Goal: Information Seeking & Learning: Stay updated

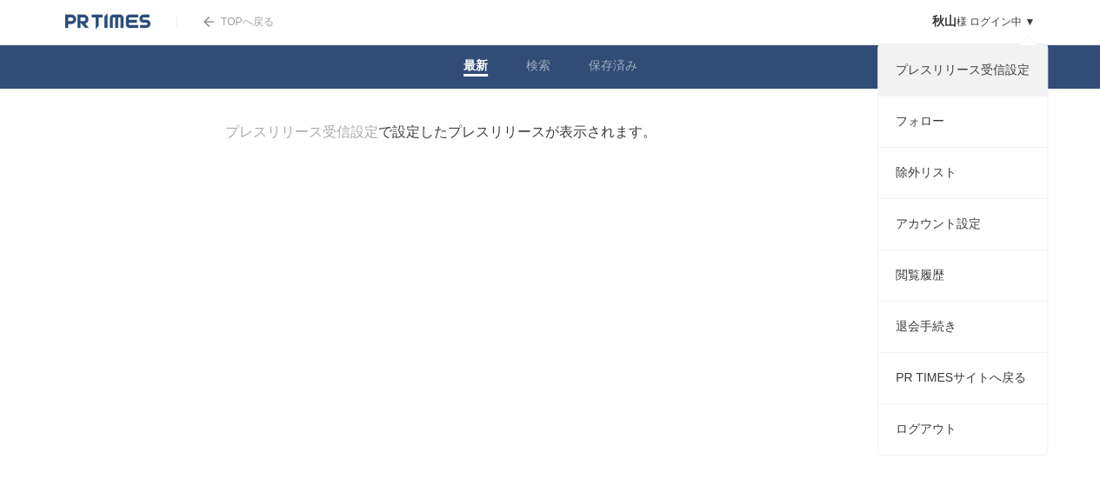
click at [970, 70] on link "プレスリリース受信設定" at bounding box center [963, 70] width 169 height 50
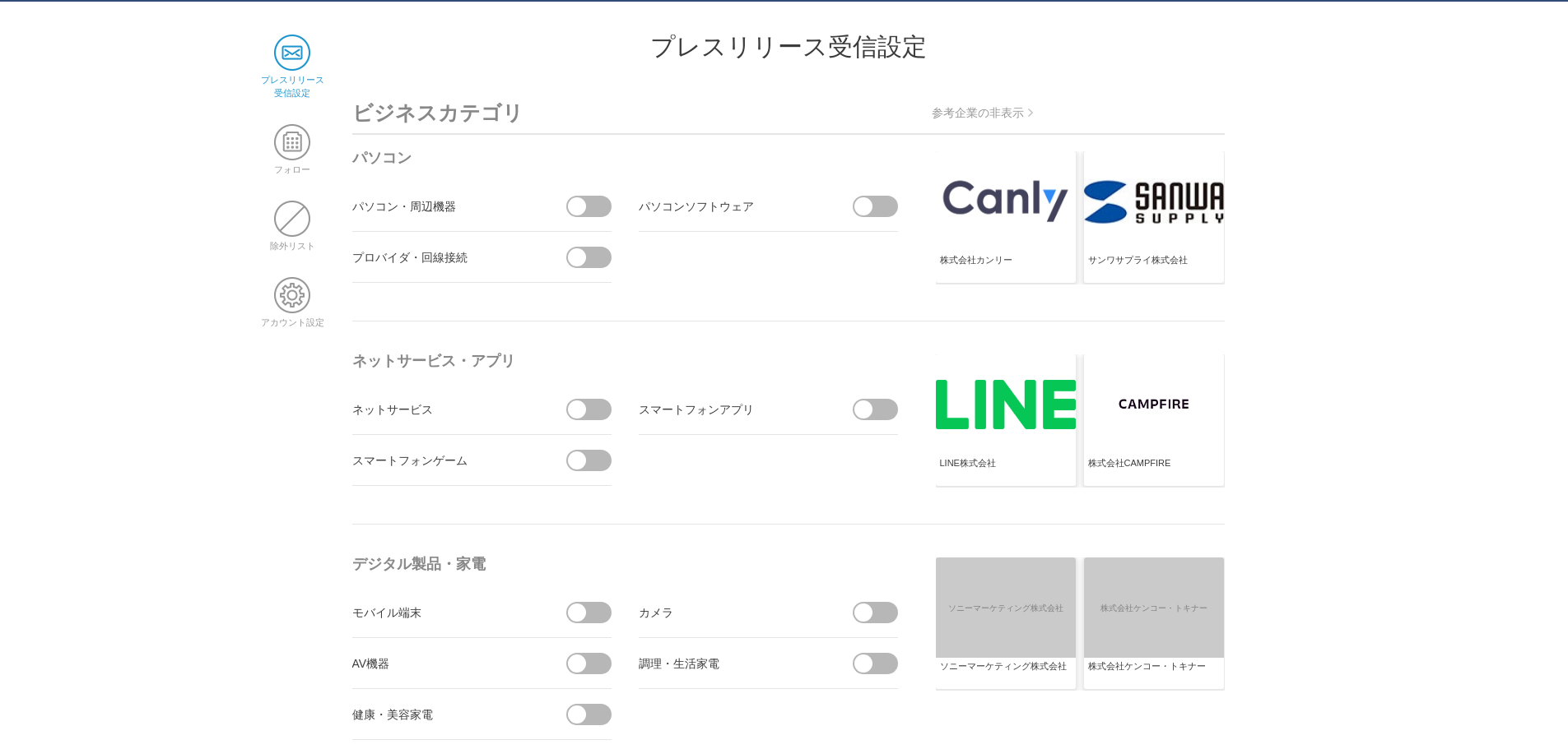
scroll to position [165, 0]
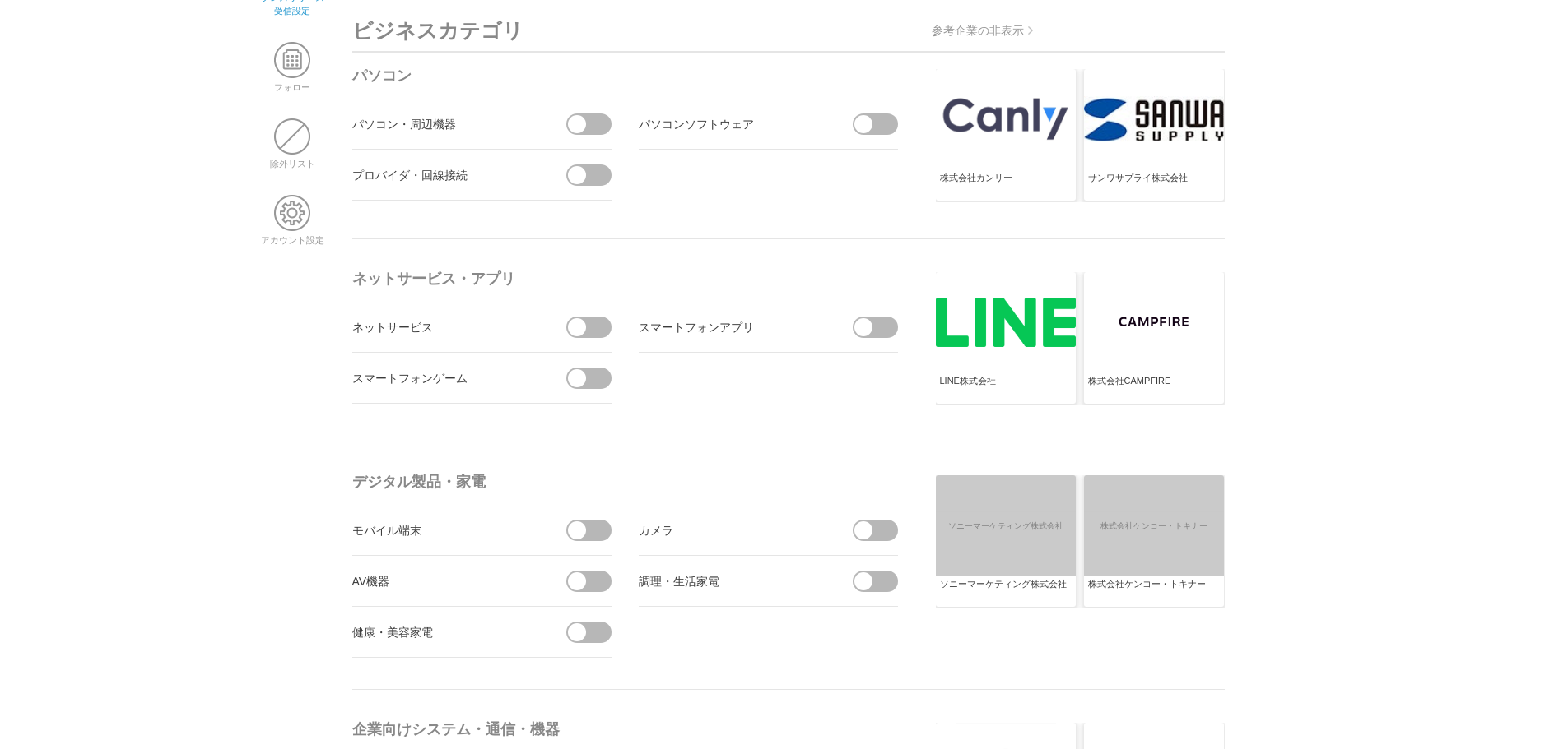
click at [573, 326] on span at bounding box center [576, 327] width 18 height 18
click at [0, 0] on input "checkbox" at bounding box center [0, 0] width 0 height 0
click at [582, 326] on span at bounding box center [583, 327] width 35 height 22
click at [0, 0] on input "受信しない" at bounding box center [0, 0] width 0 height 0
click at [582, 328] on span at bounding box center [576, 327] width 18 height 18
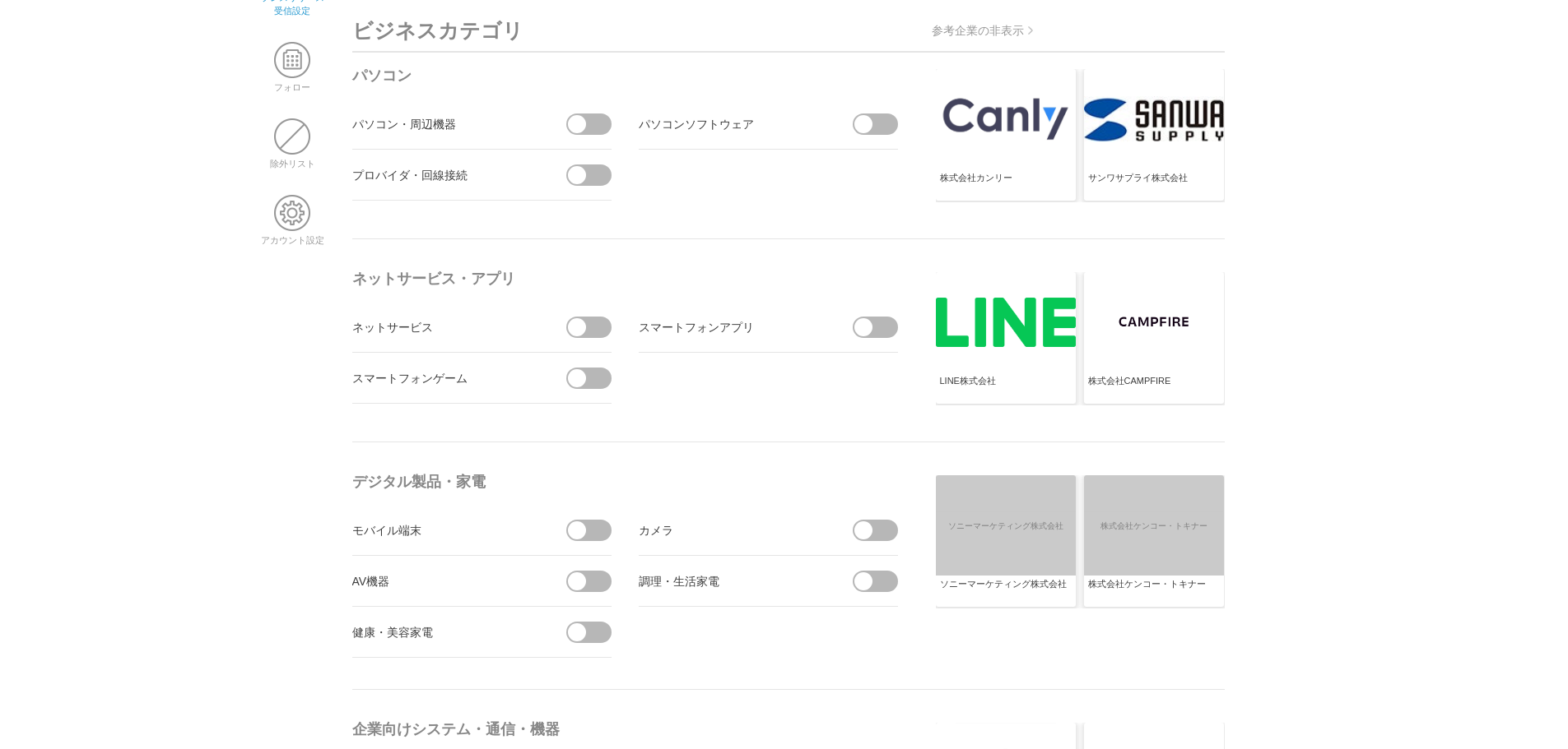
click at [0, 0] on input "受信する" at bounding box center [0, 0] width 0 height 0
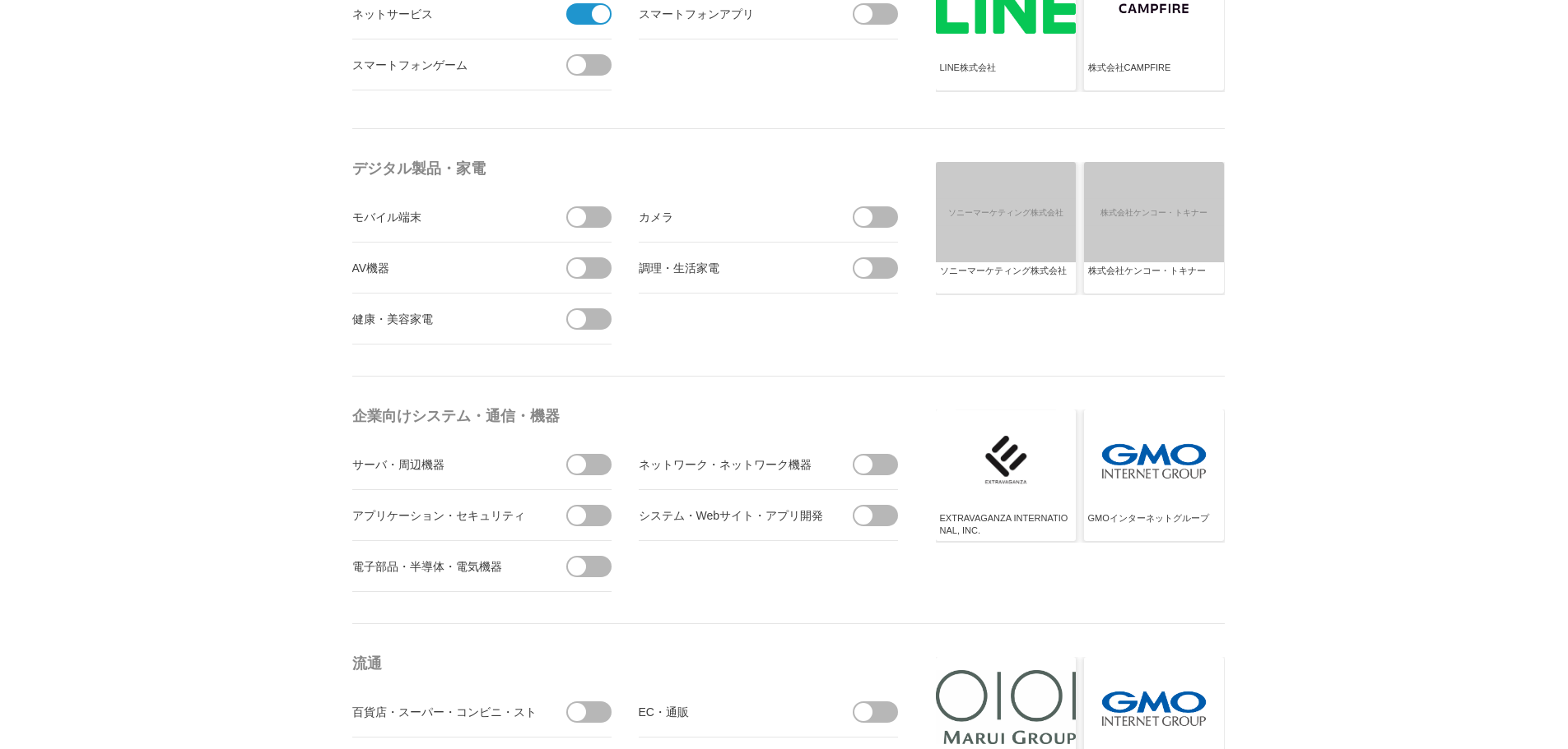
scroll to position [494, 0]
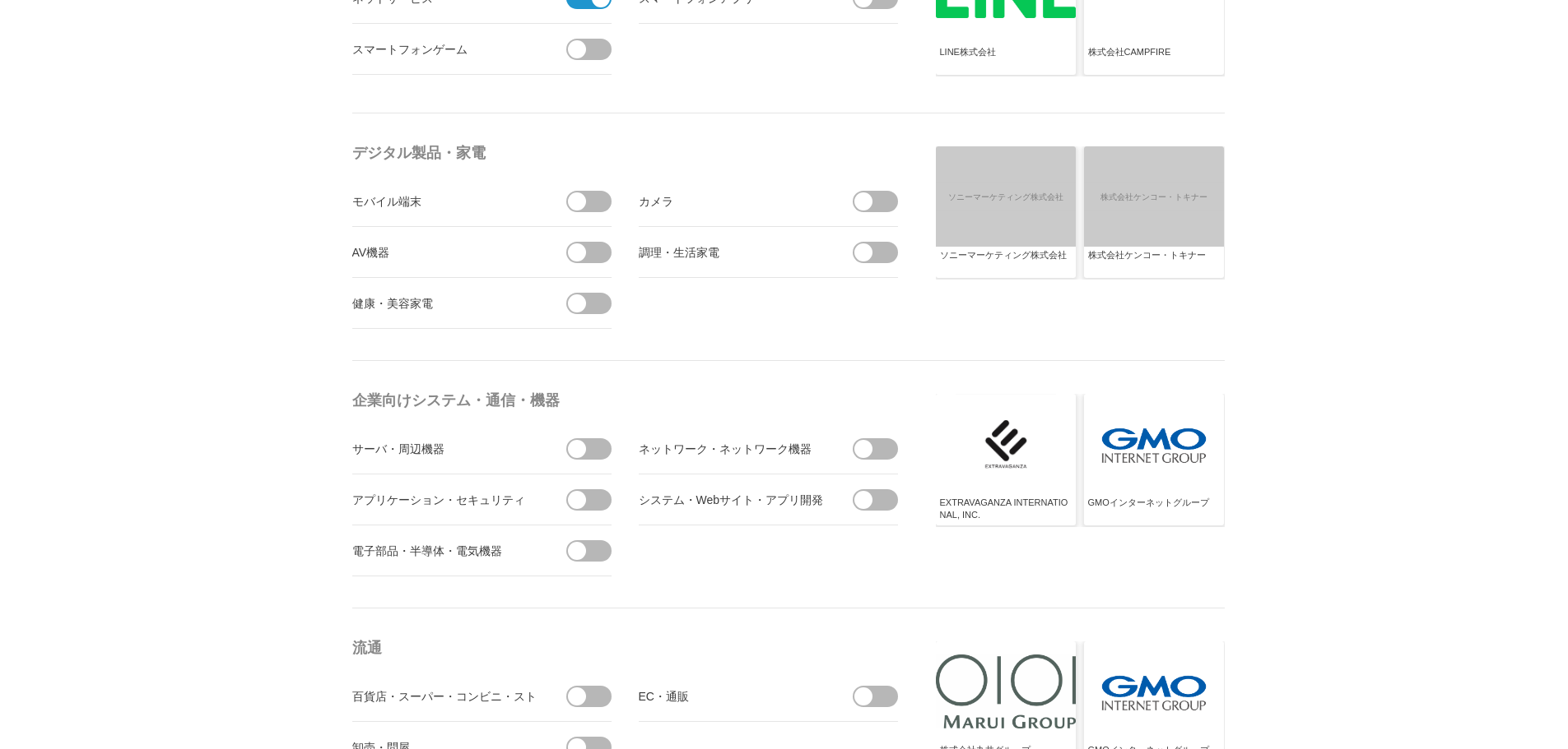
click at [580, 306] on span at bounding box center [576, 303] width 18 height 18
click at [0, 0] on input "checkbox" at bounding box center [0, 0] width 0 height 0
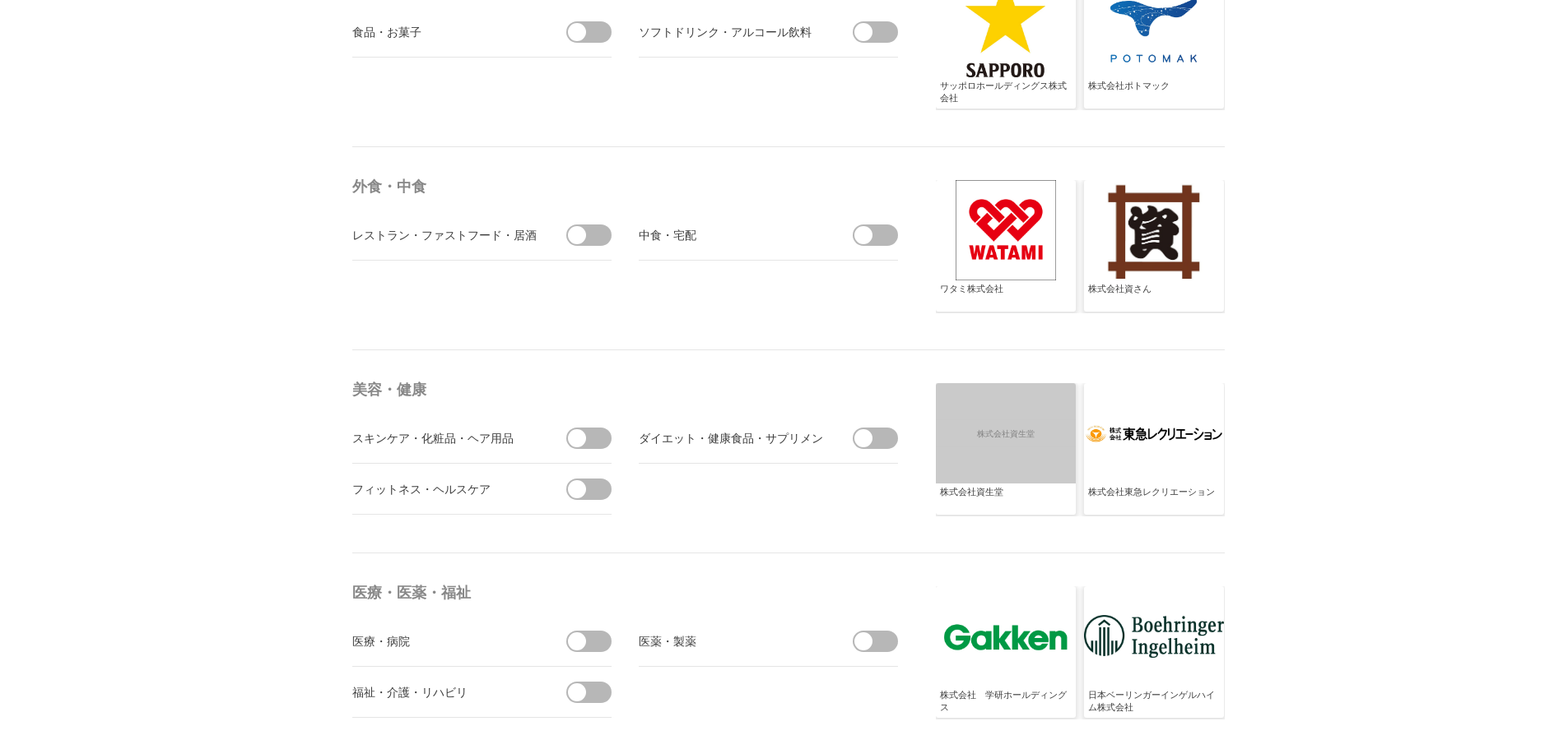
scroll to position [2879, 0]
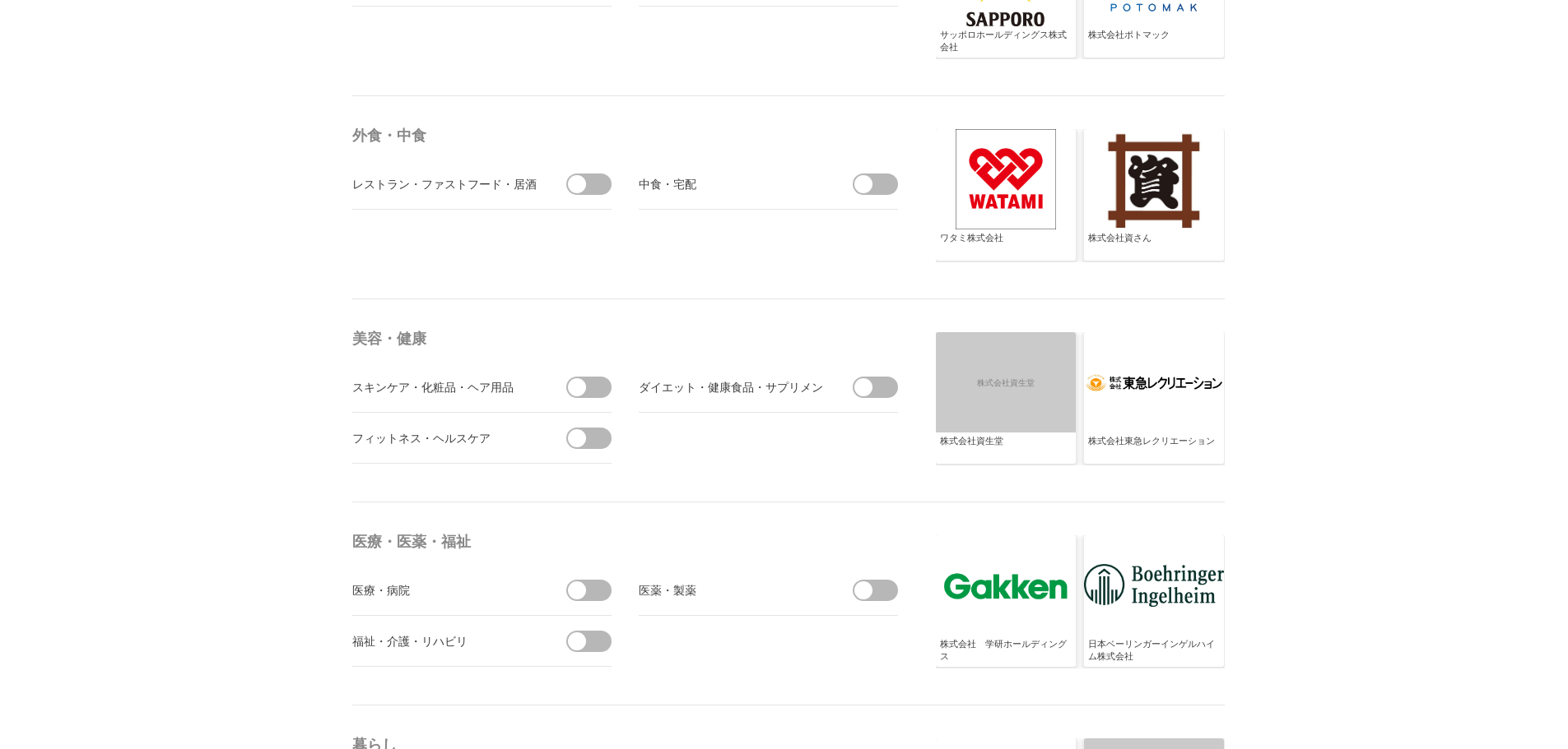
click at [572, 386] on span at bounding box center [576, 387] width 18 height 18
click at [0, 0] on input "checkbox" at bounding box center [0, 0] width 0 height 0
click at [884, 380] on span at bounding box center [880, 387] width 35 height 22
click at [0, 0] on input "checkbox" at bounding box center [0, 0] width 0 height 0
click at [578, 437] on span at bounding box center [576, 438] width 18 height 18
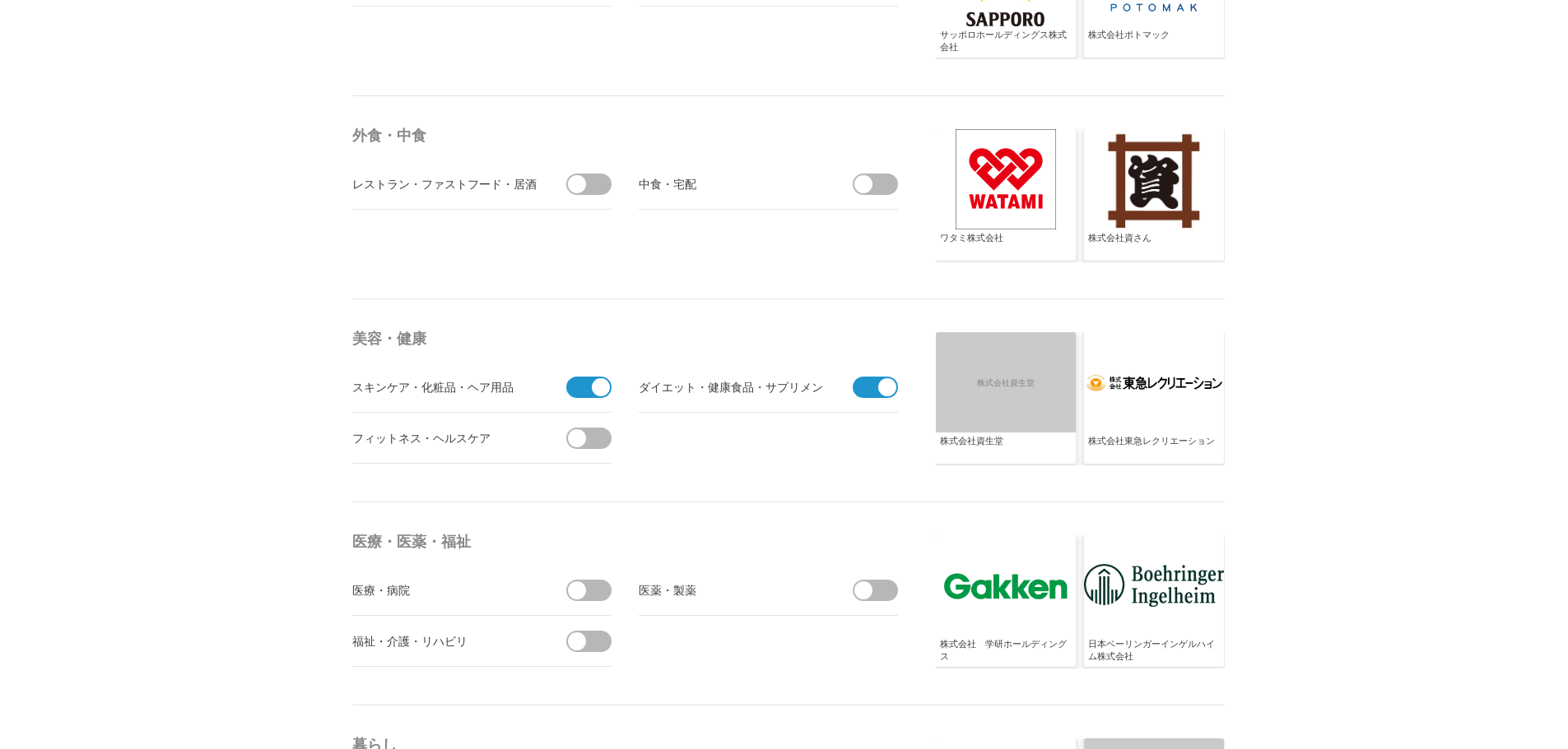
click at [0, 0] on input "checkbox" at bounding box center [0, 0] width 0 height 0
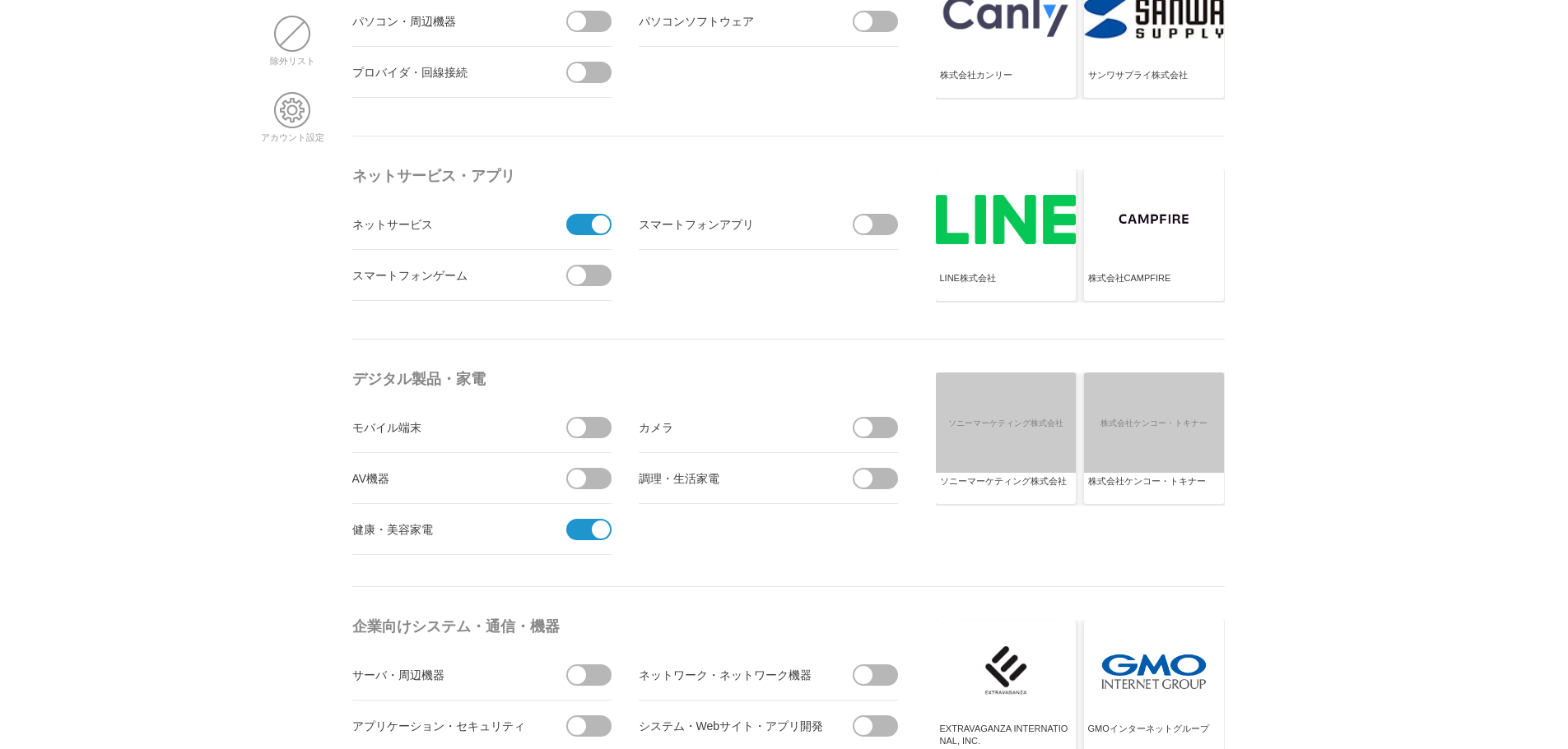
scroll to position [0, 0]
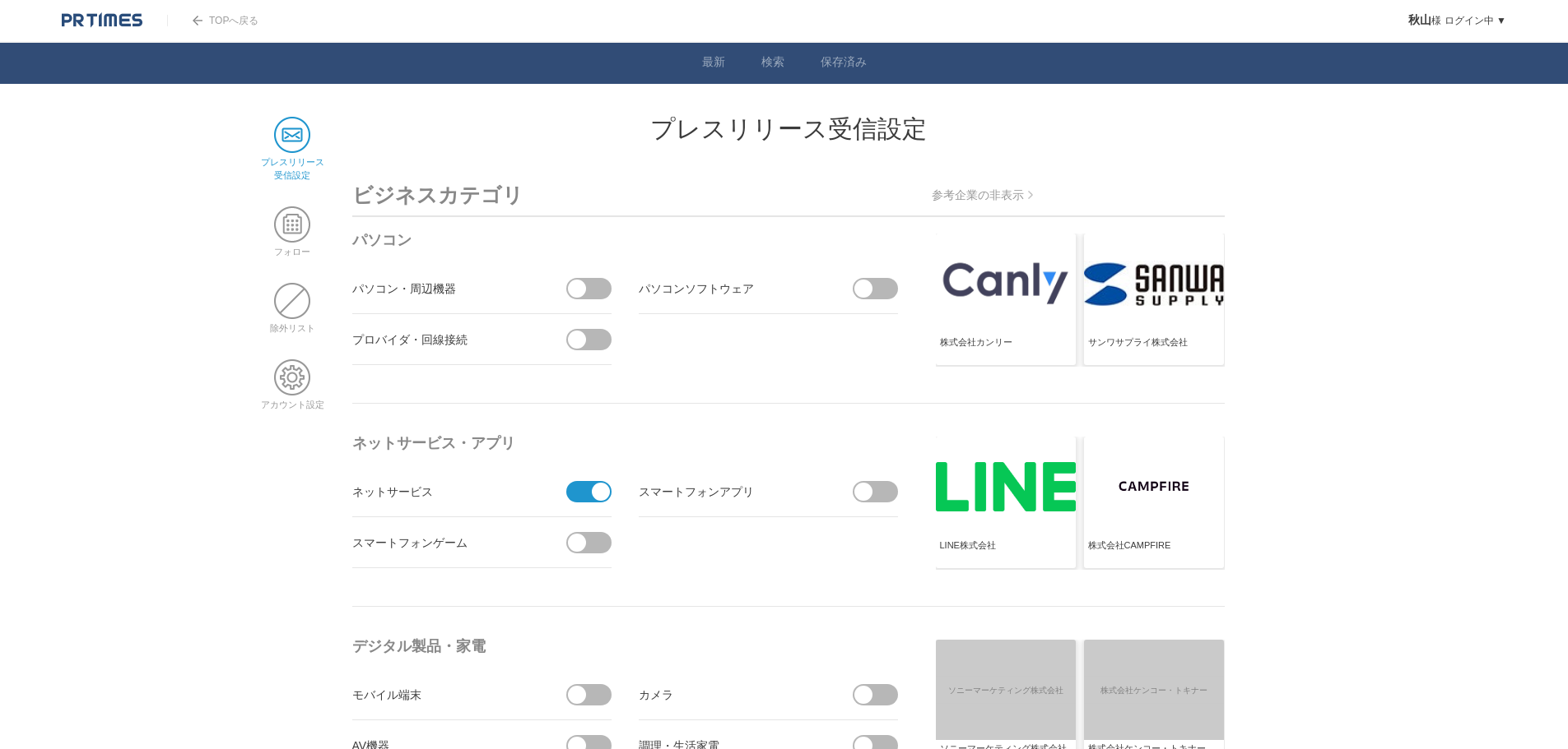
click at [215, 16] on link "TOPへ戻る" at bounding box center [213, 21] width 92 height 11
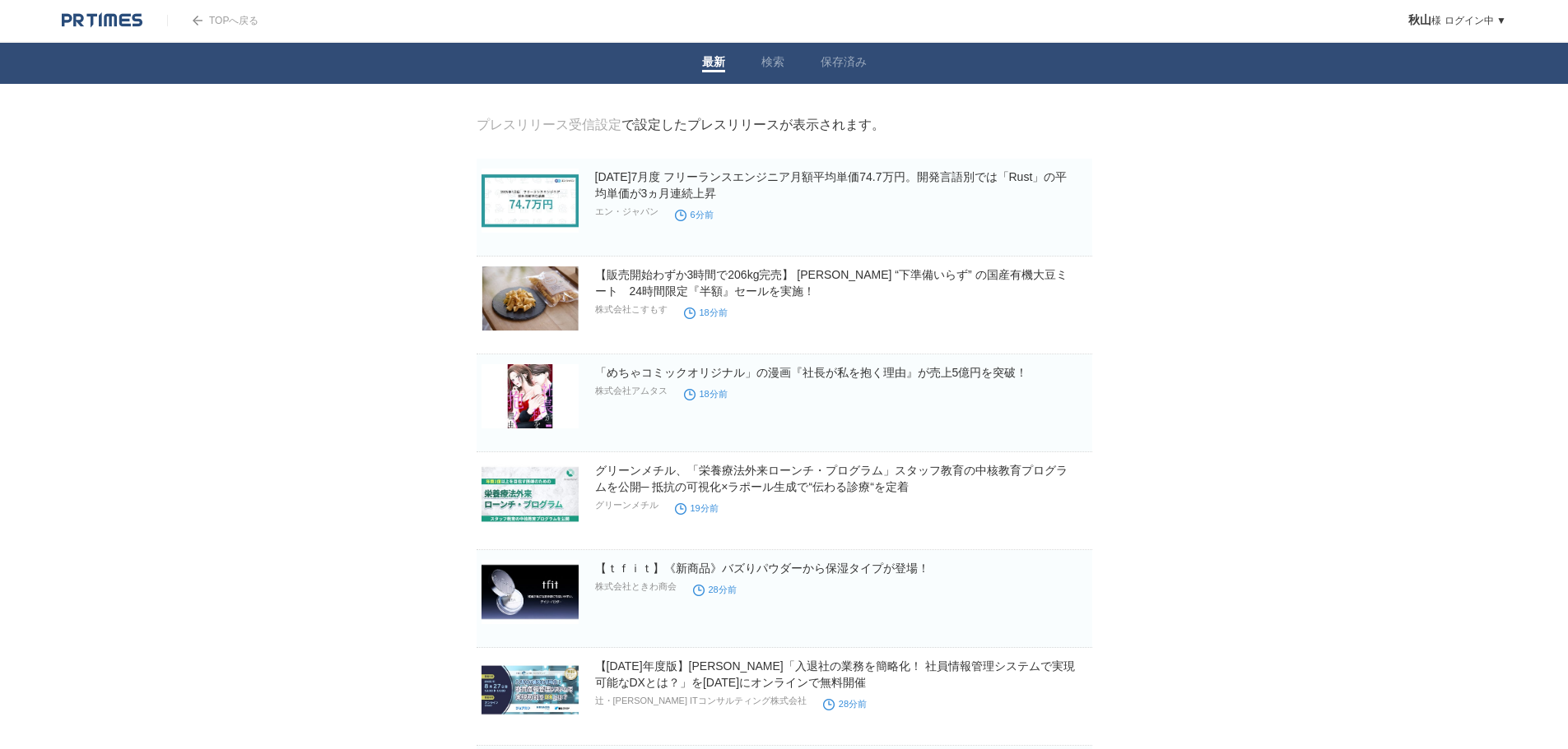
scroll to position [82, 0]
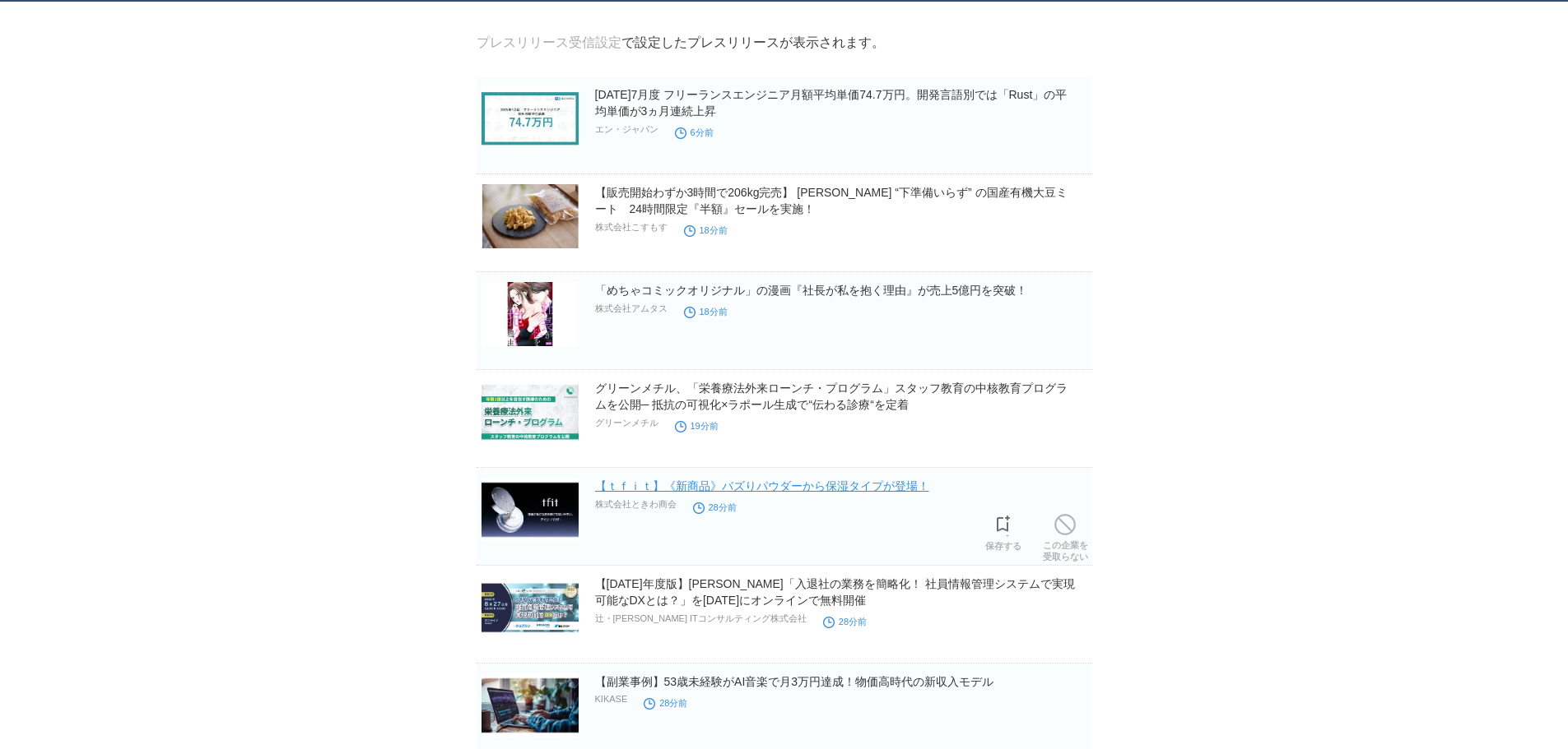
click at [795, 490] on link "【ｔｆｉｔ】《新商品》バズりパウダーから保湿タイプが登場！" at bounding box center [762, 486] width 334 height 13
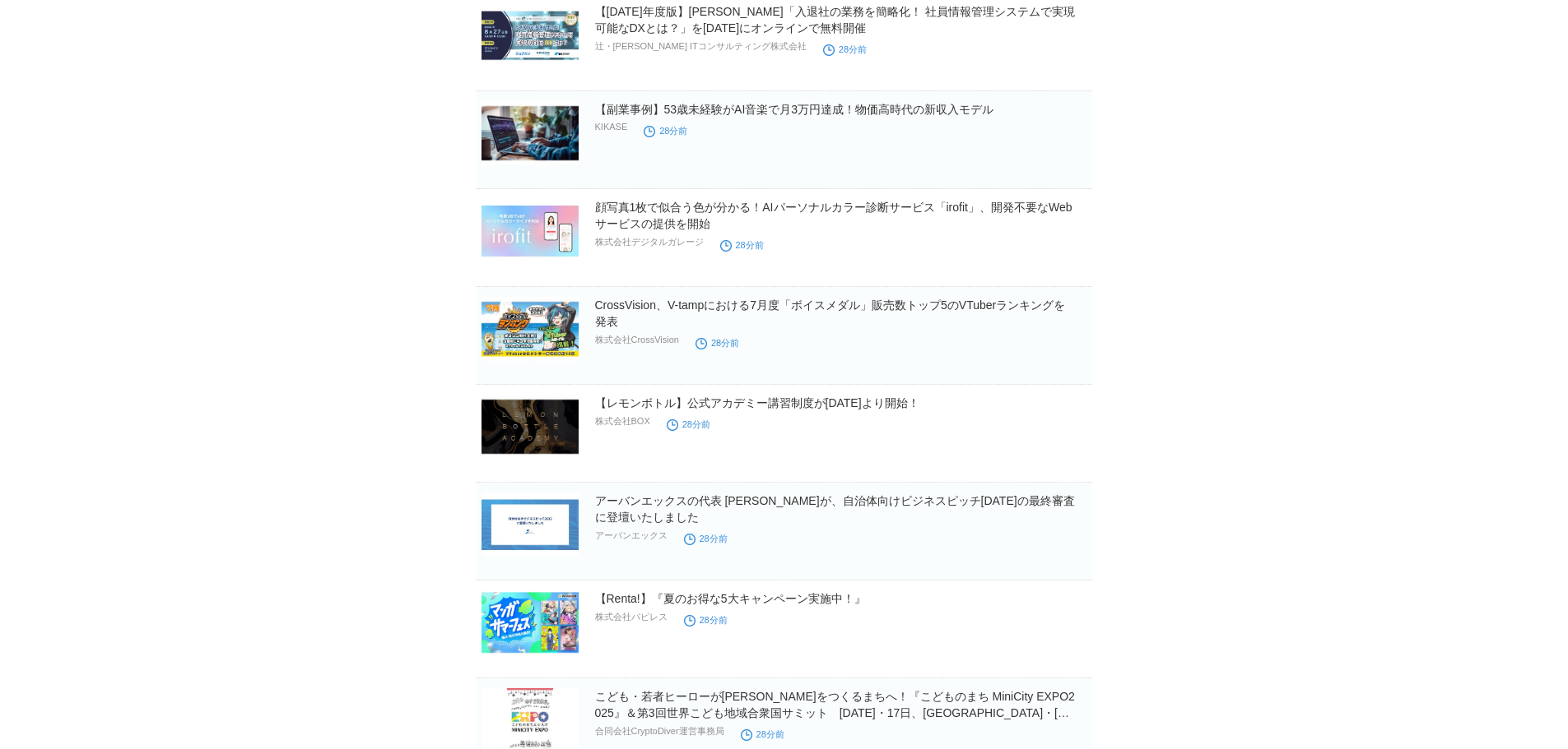
scroll to position [658, 0]
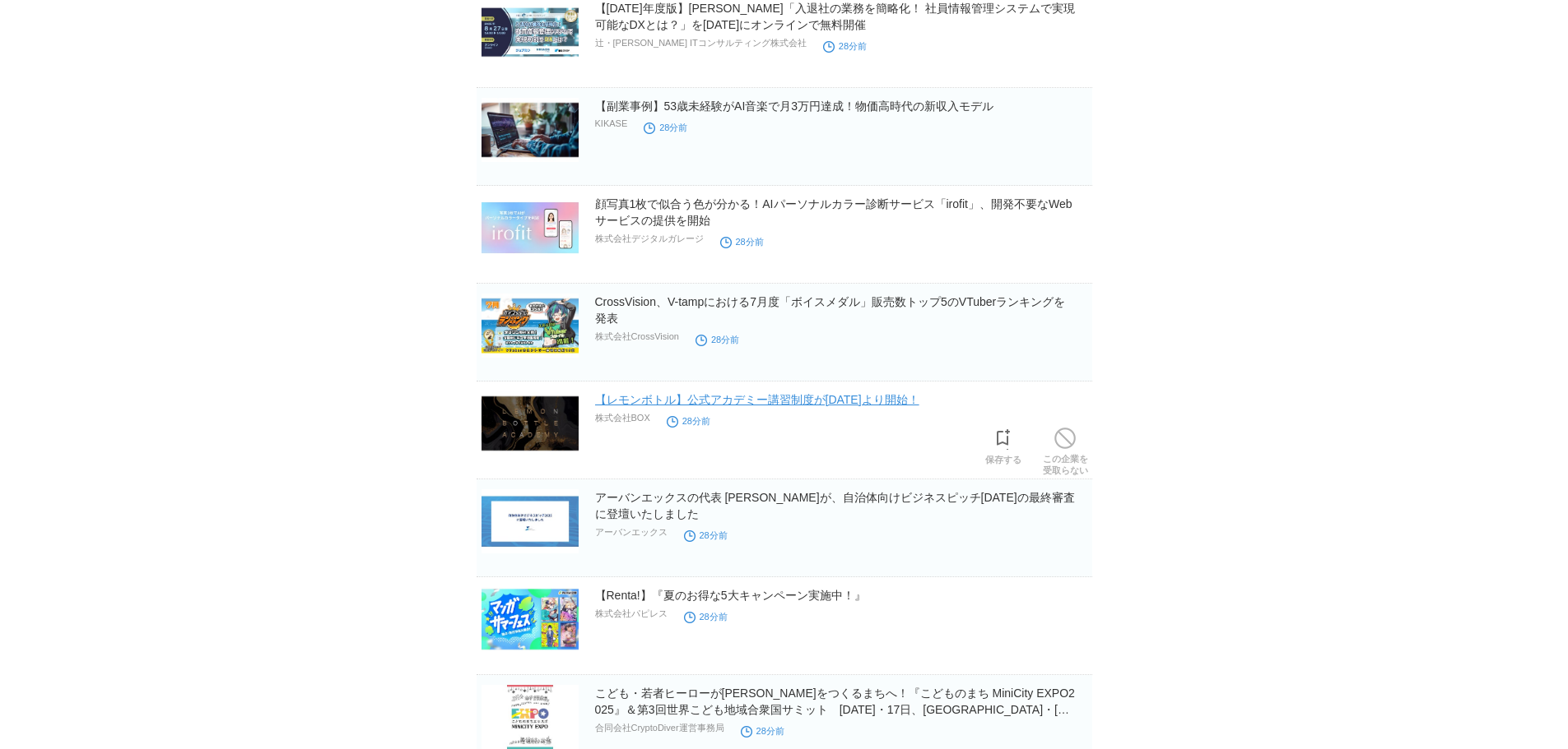
click at [907, 407] on link "【レモンボトル】公式アカデミー講習制度が[DATE]より開始！" at bounding box center [757, 400] width 325 height 13
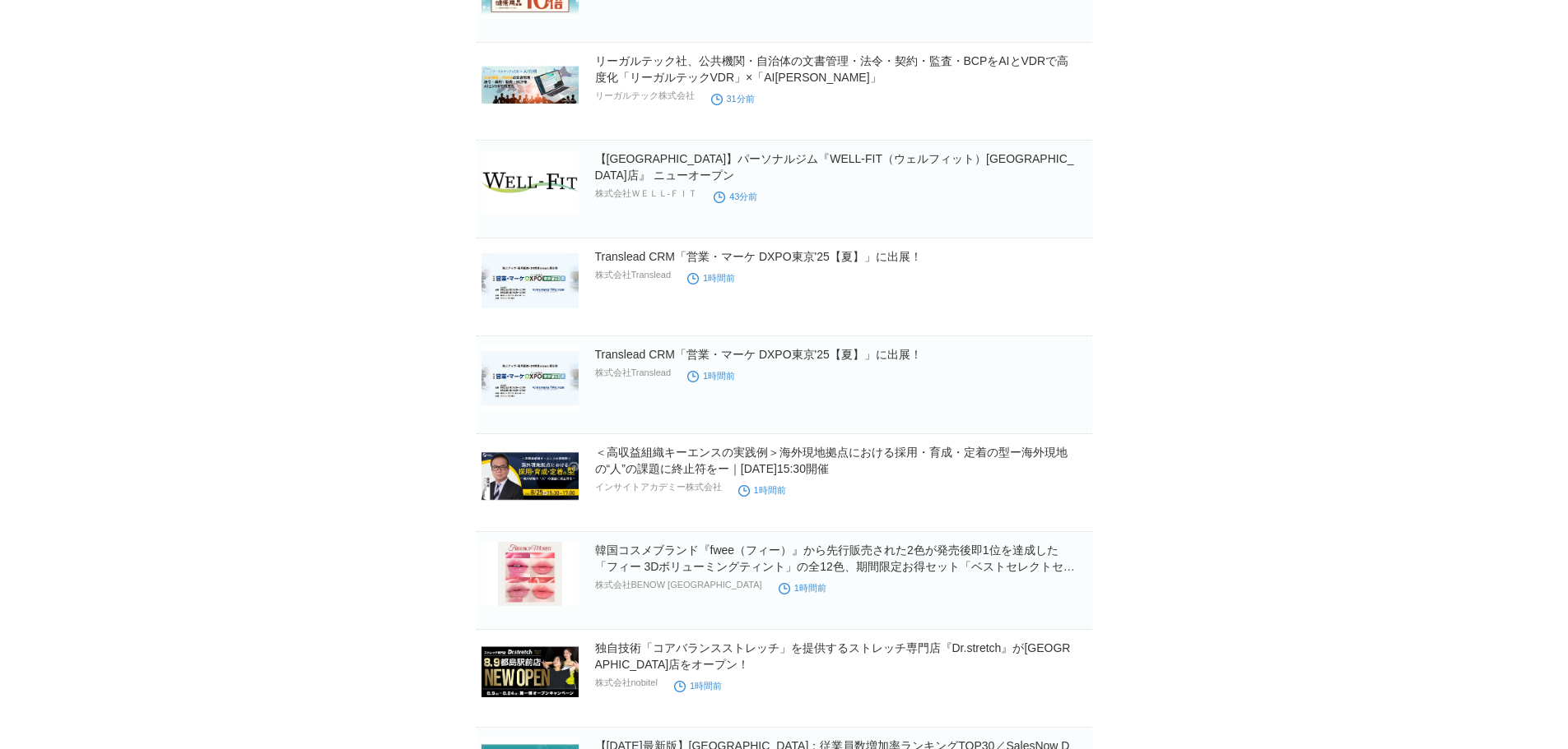
scroll to position [1810, 0]
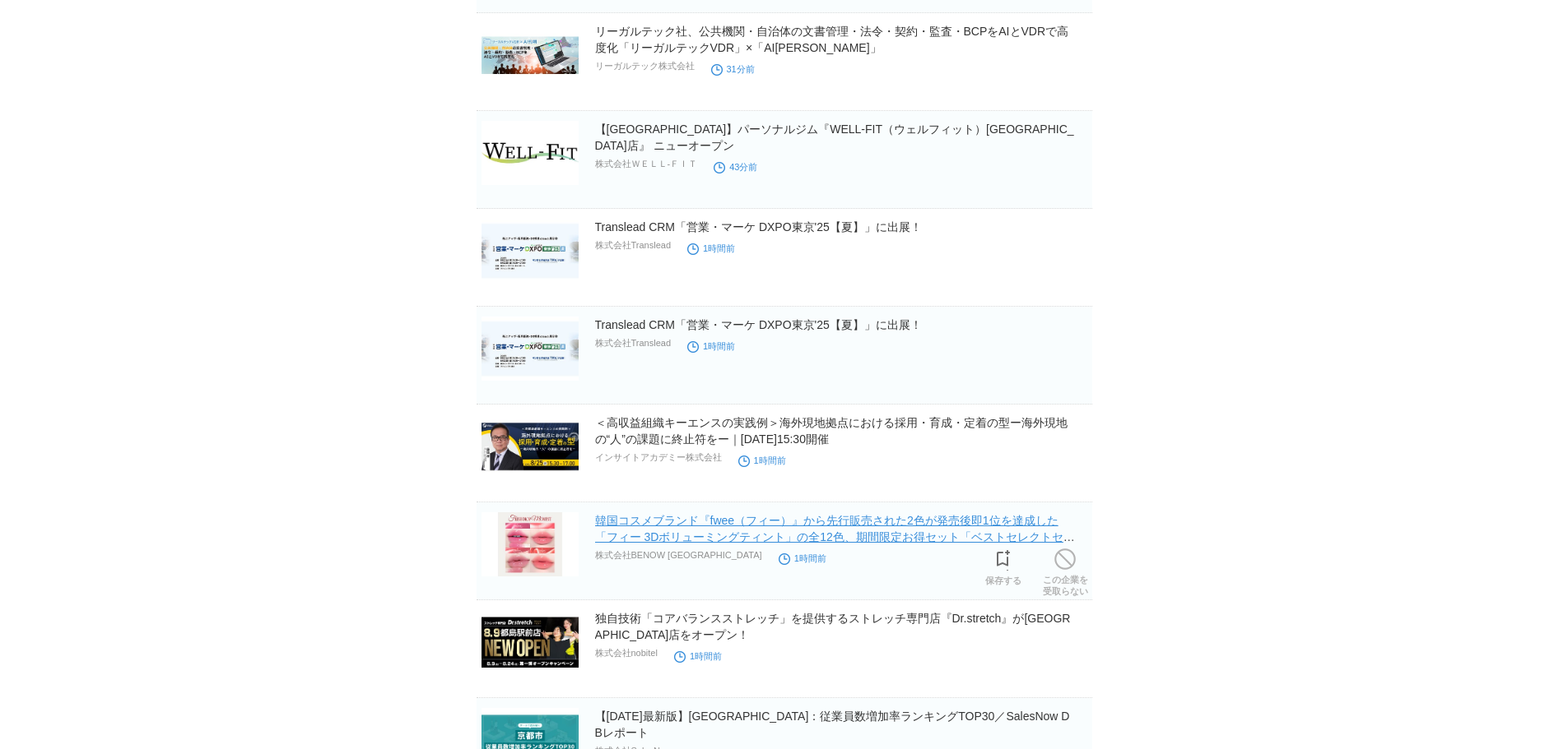
click at [1006, 520] on link "韓国コスメブランド『fwee（フィー）』から先行販売された2色が発売後即1位を達成した「フィー 3Dボリューミングティント」の全12色、期間限定お得セット「ベ…" at bounding box center [835, 537] width 480 height 46
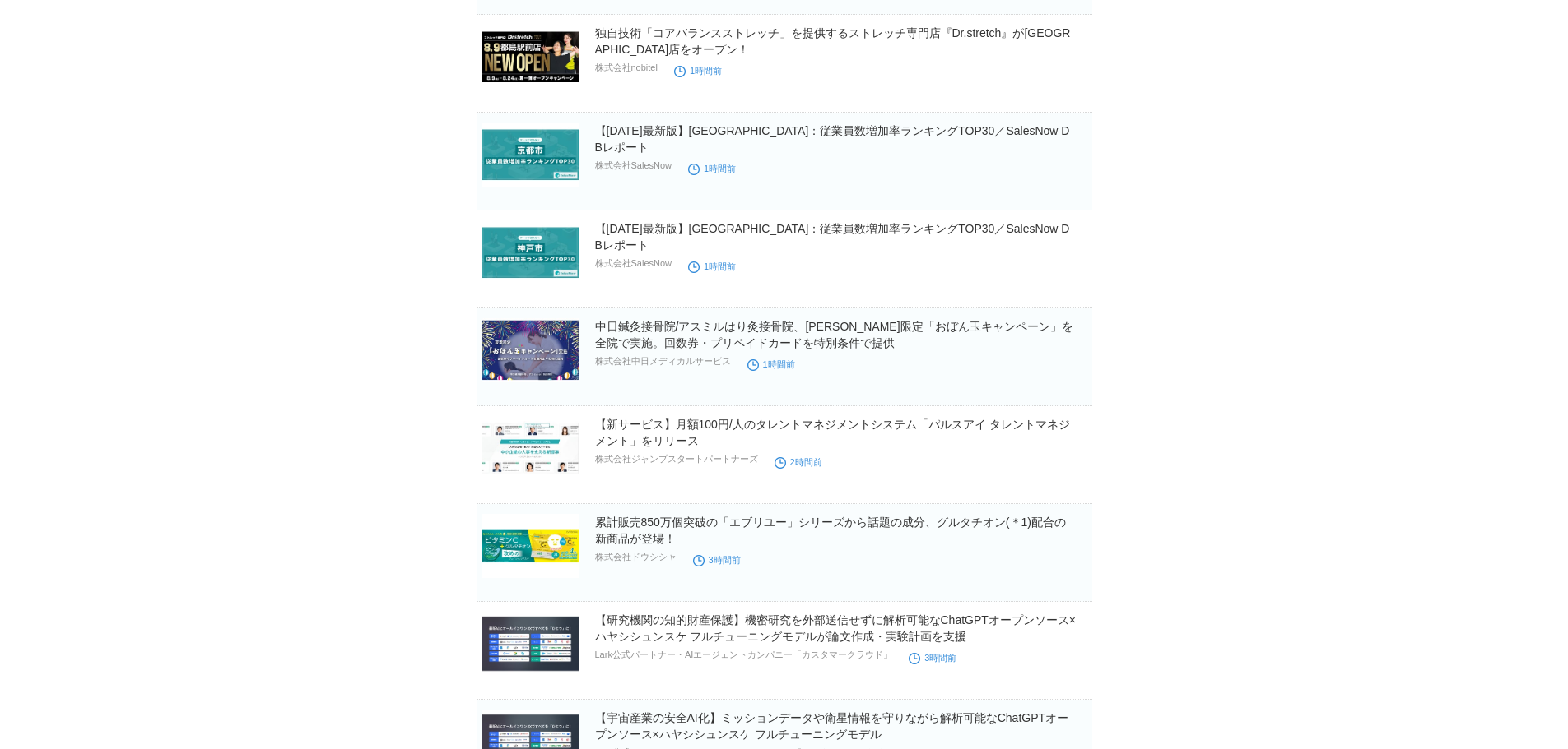
scroll to position [2468, 0]
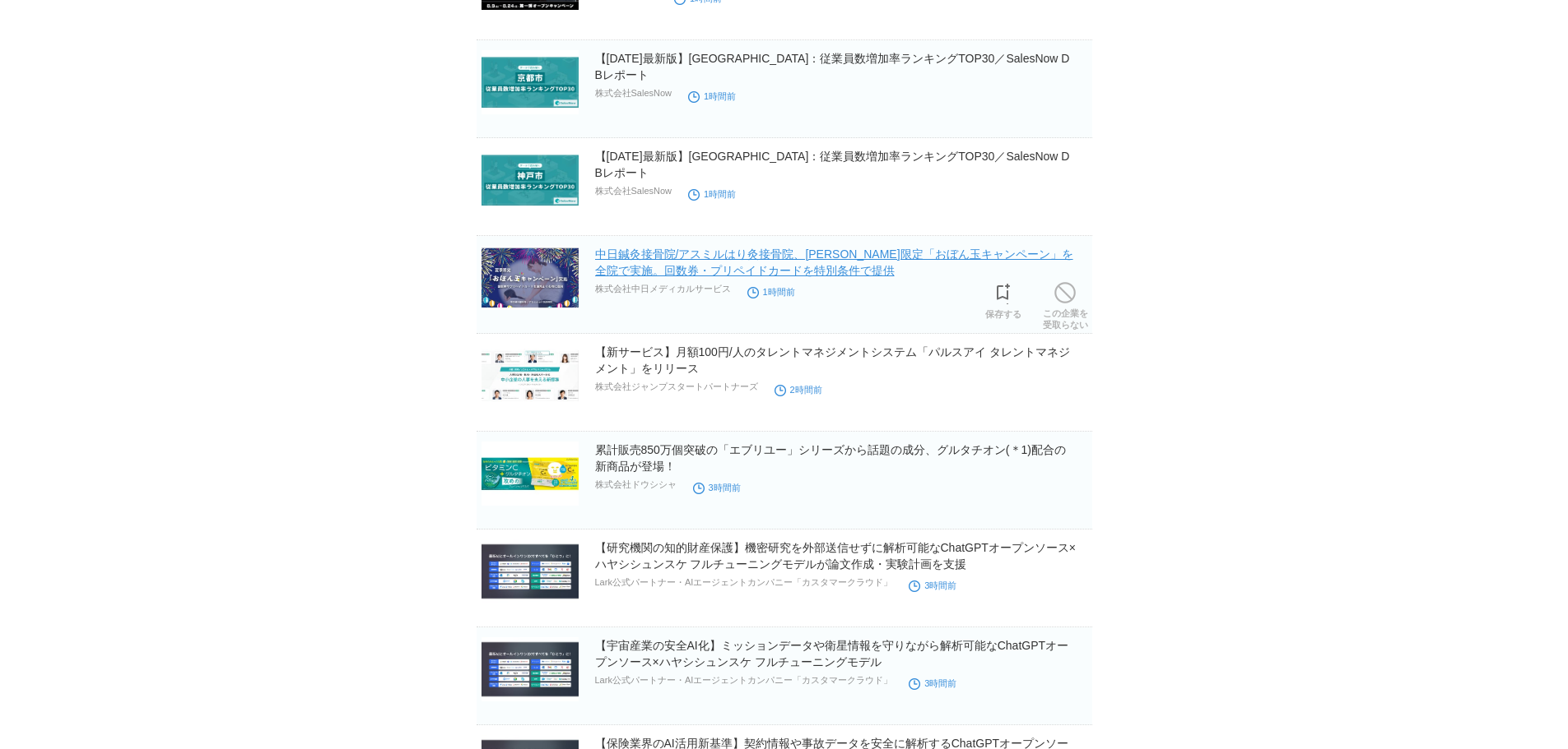
click at [699, 272] on link "中日鍼灸接骨院/アスミルはり灸接骨院、[PERSON_NAME]限定「おぼん玉キャンペーン」を全院で実施。回数券・プリペイドカードを特別条件で提供" at bounding box center [834, 262] width 478 height 29
click at [612, 363] on h2 "【新サービス】月額100円/人のタレントマネジメントシステム「パルスアイ タレントマネジメント」をリリース" at bounding box center [842, 360] width 494 height 33
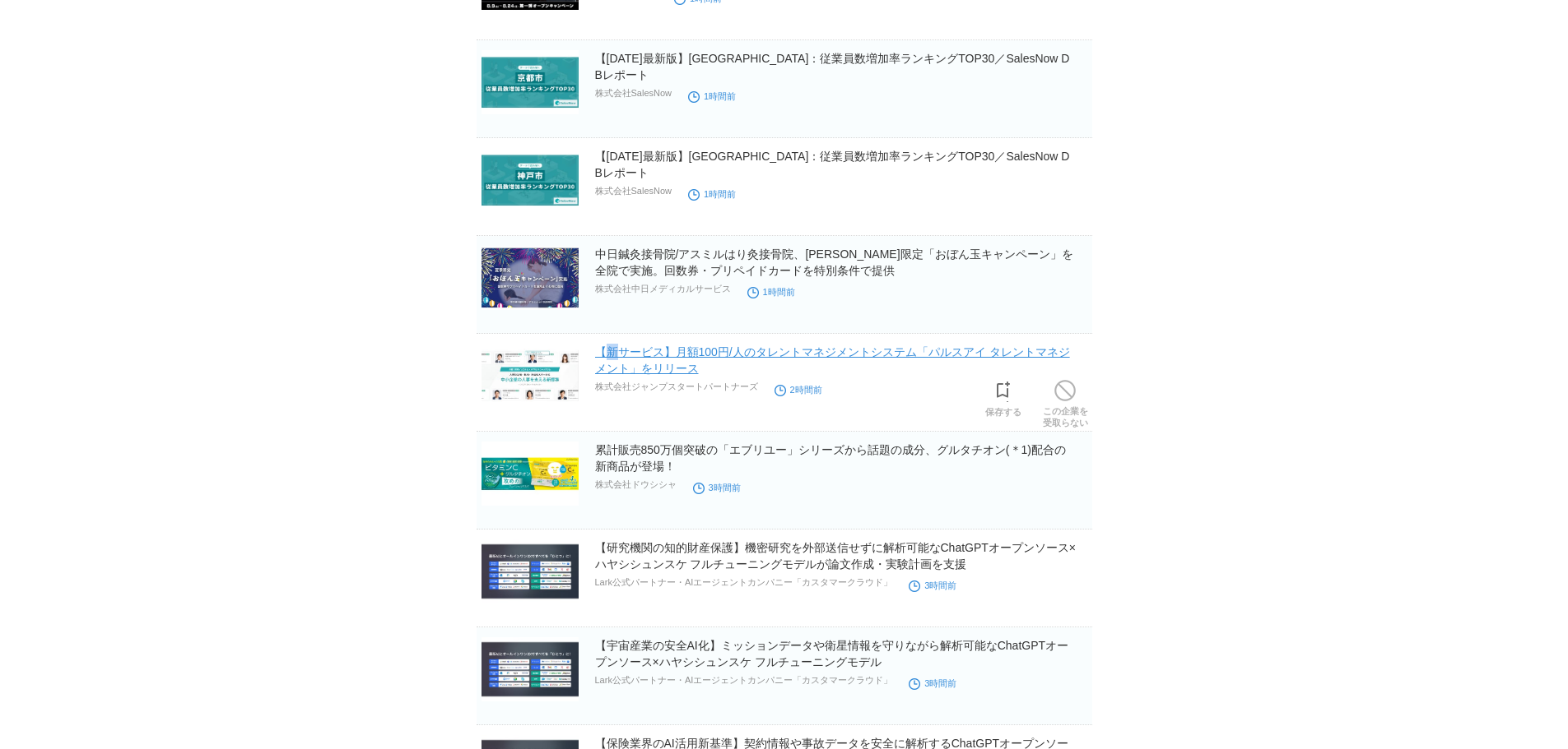
click at [625, 359] on link "【新サービス】月額100円/人のタレントマネジメントシステム「パルスアイ タレントマネジメント」をリリース" at bounding box center [833, 359] width 475 height 29
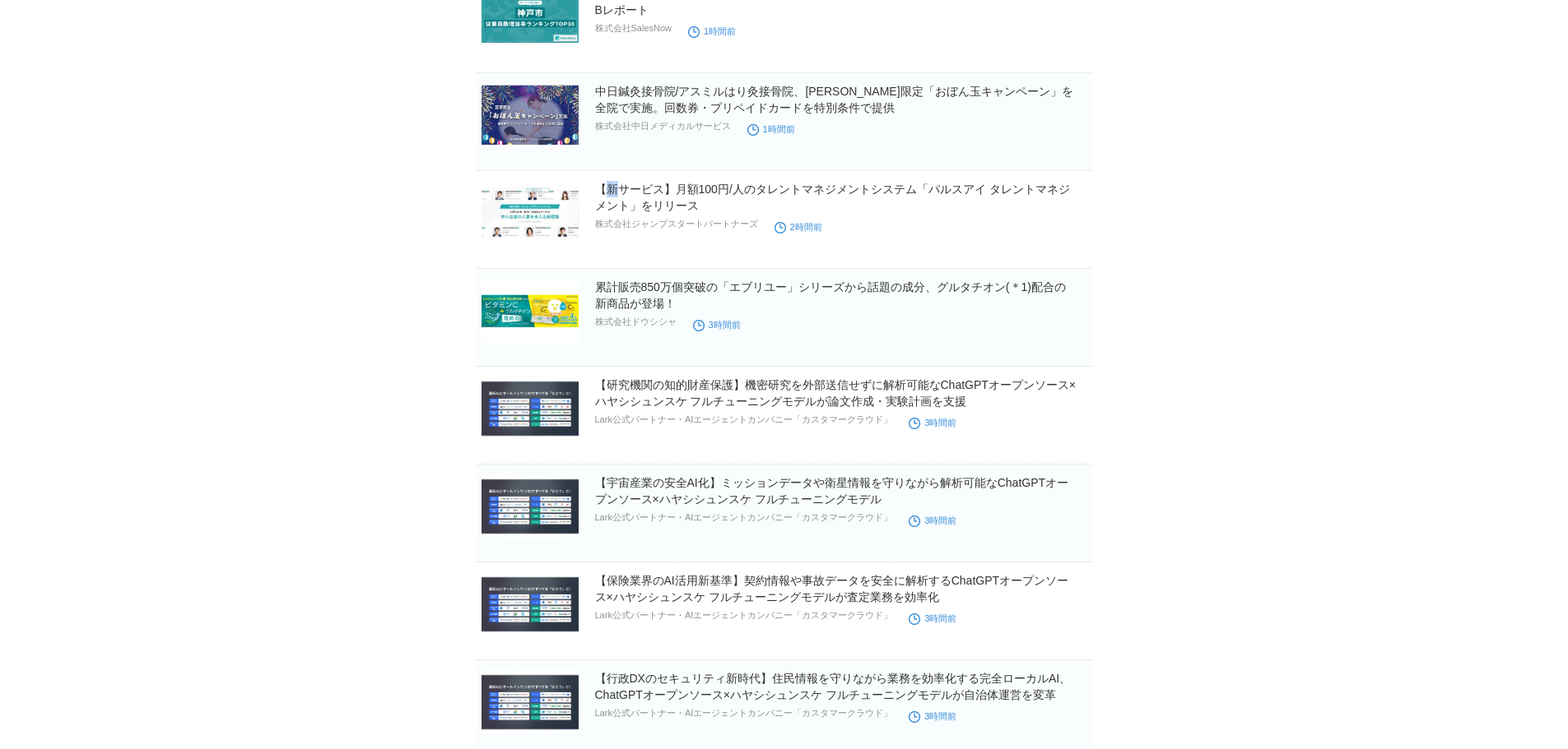
scroll to position [2632, 0]
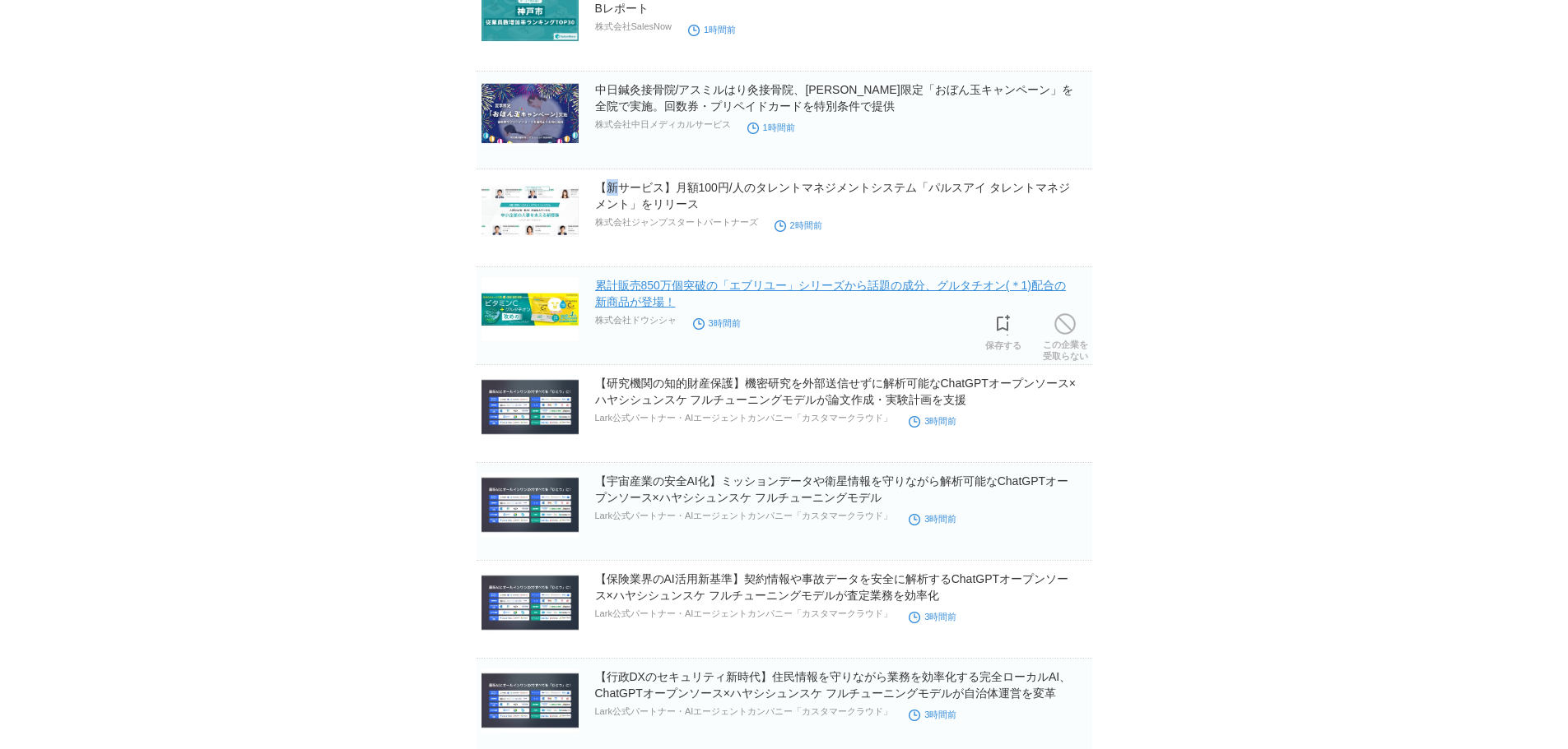
click at [629, 287] on link "累計販売850万個突破の「エブリユー」シリーズから話題の成分、グルタチオン(＊1)配合の新商品が登場！" at bounding box center [831, 293] width 471 height 29
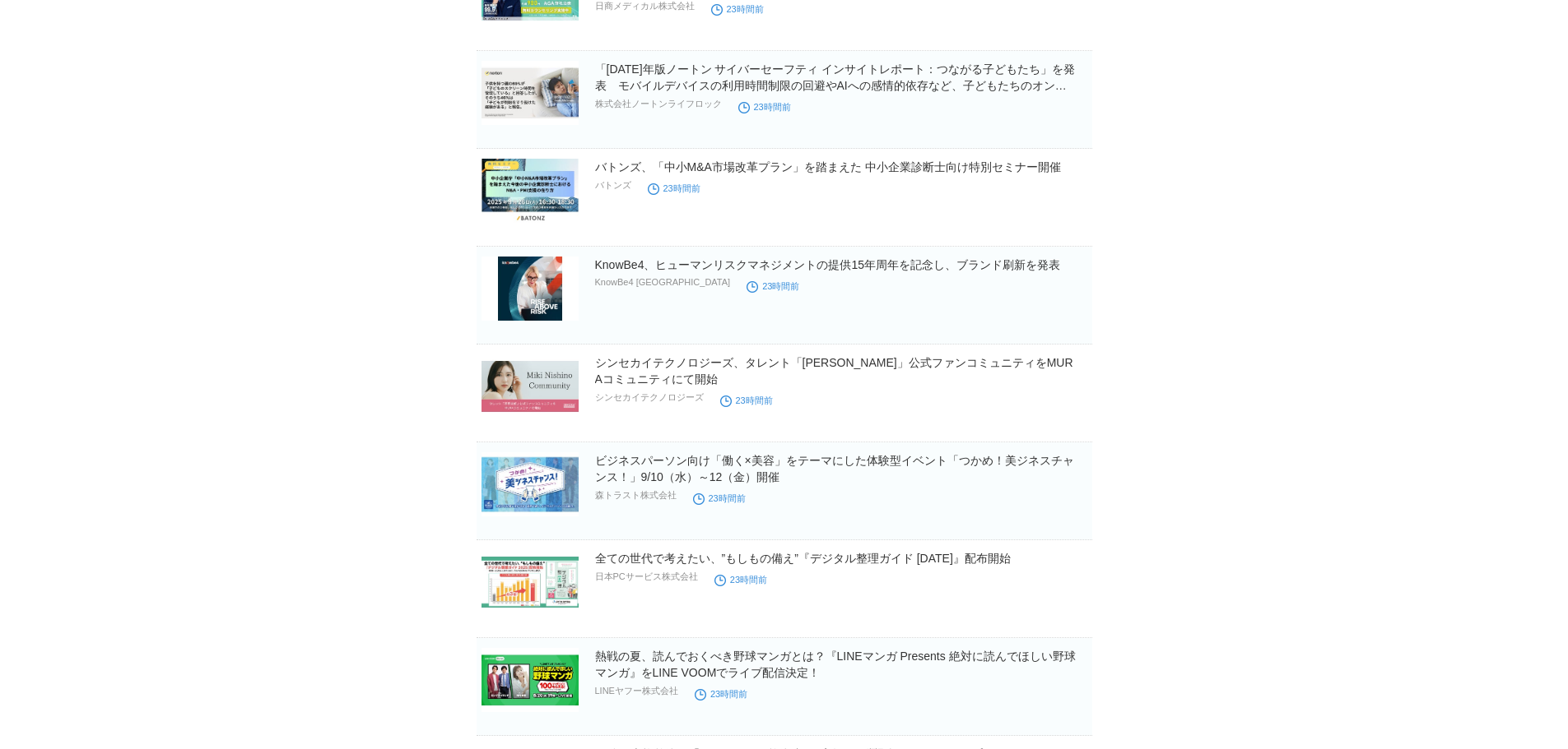
scroll to position [11243, 0]
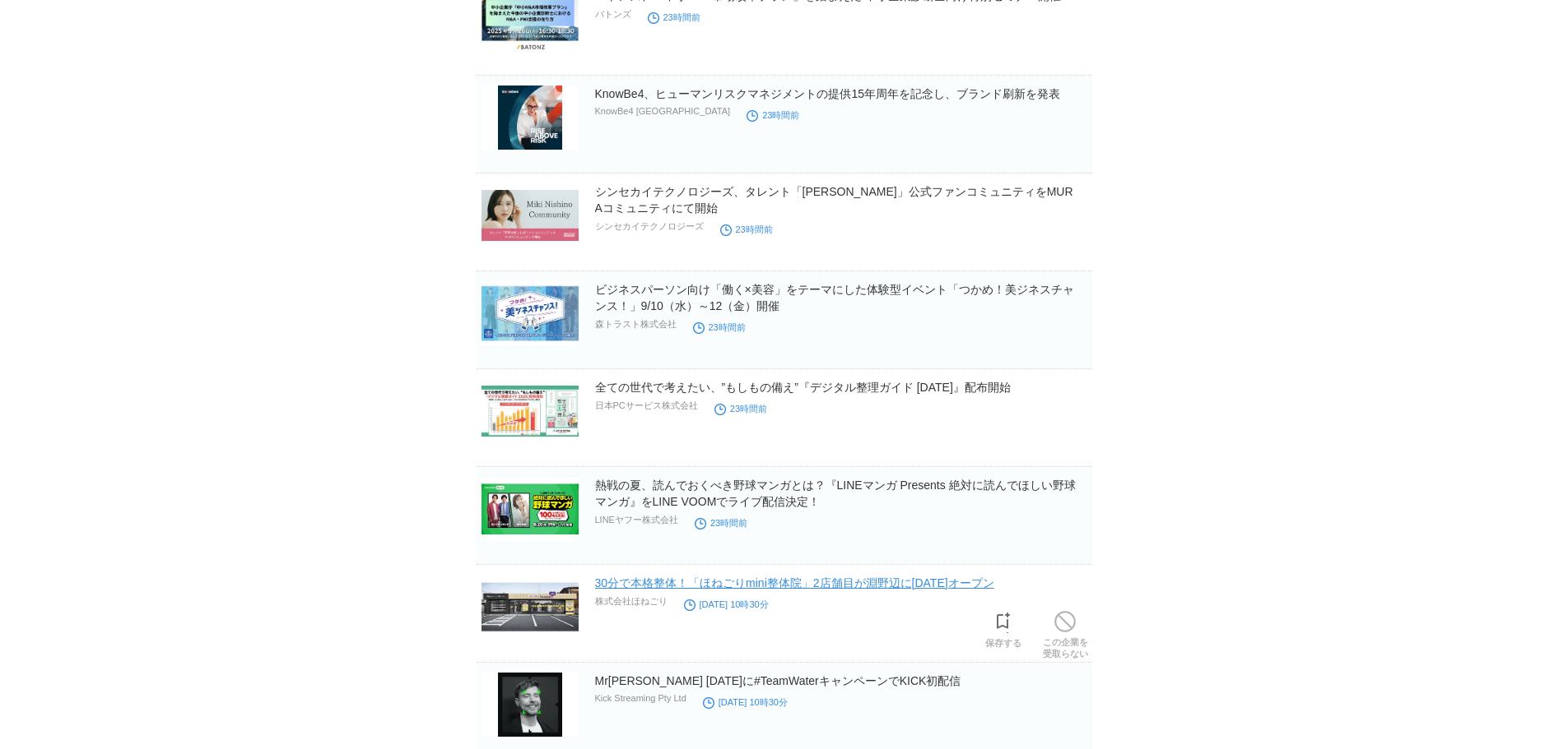
click at [940, 585] on link "30分で本格整体！「ほねごりmini整体院」2店舗目が淵野辺に[DATE]オープン" at bounding box center [795, 584] width 399 height 13
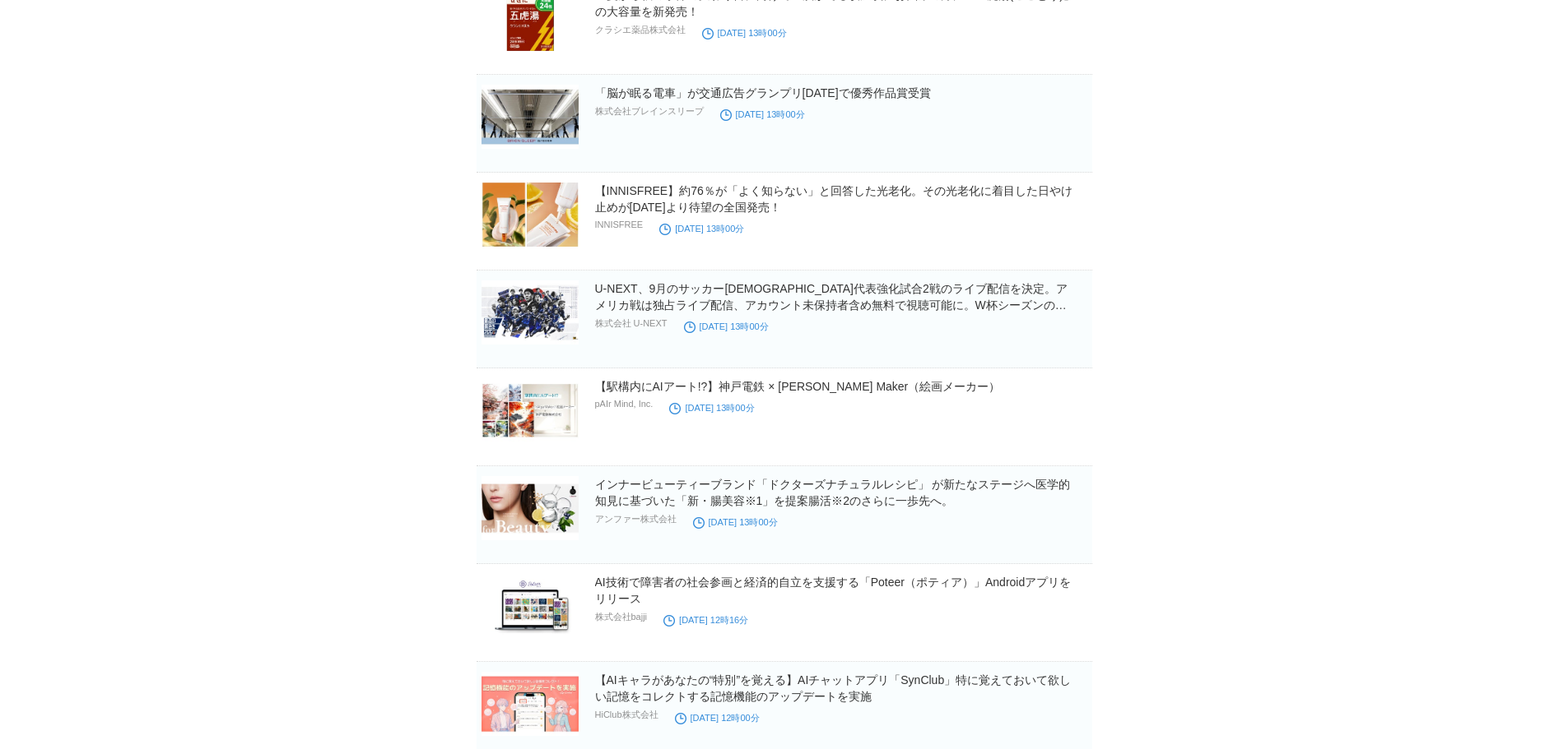
scroll to position [19897, 0]
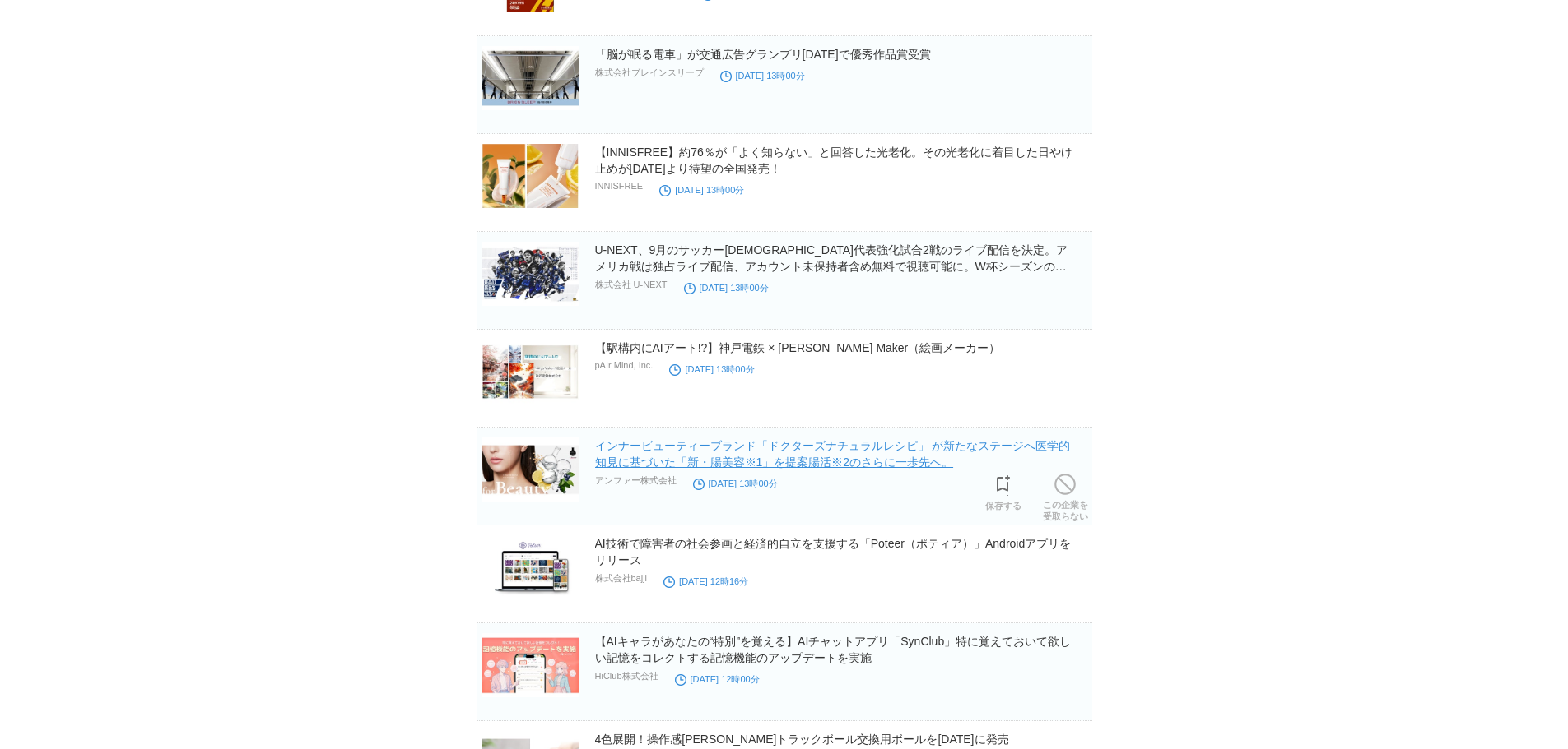
click at [862, 462] on link "インナービューティーブランド「ドクターズナチュラルレシピ」 が新たなステージへ医学的知見に基づいた「新・腸美容※1」を提案腸活※2のさらに一歩先へ。" at bounding box center [833, 453] width 476 height 29
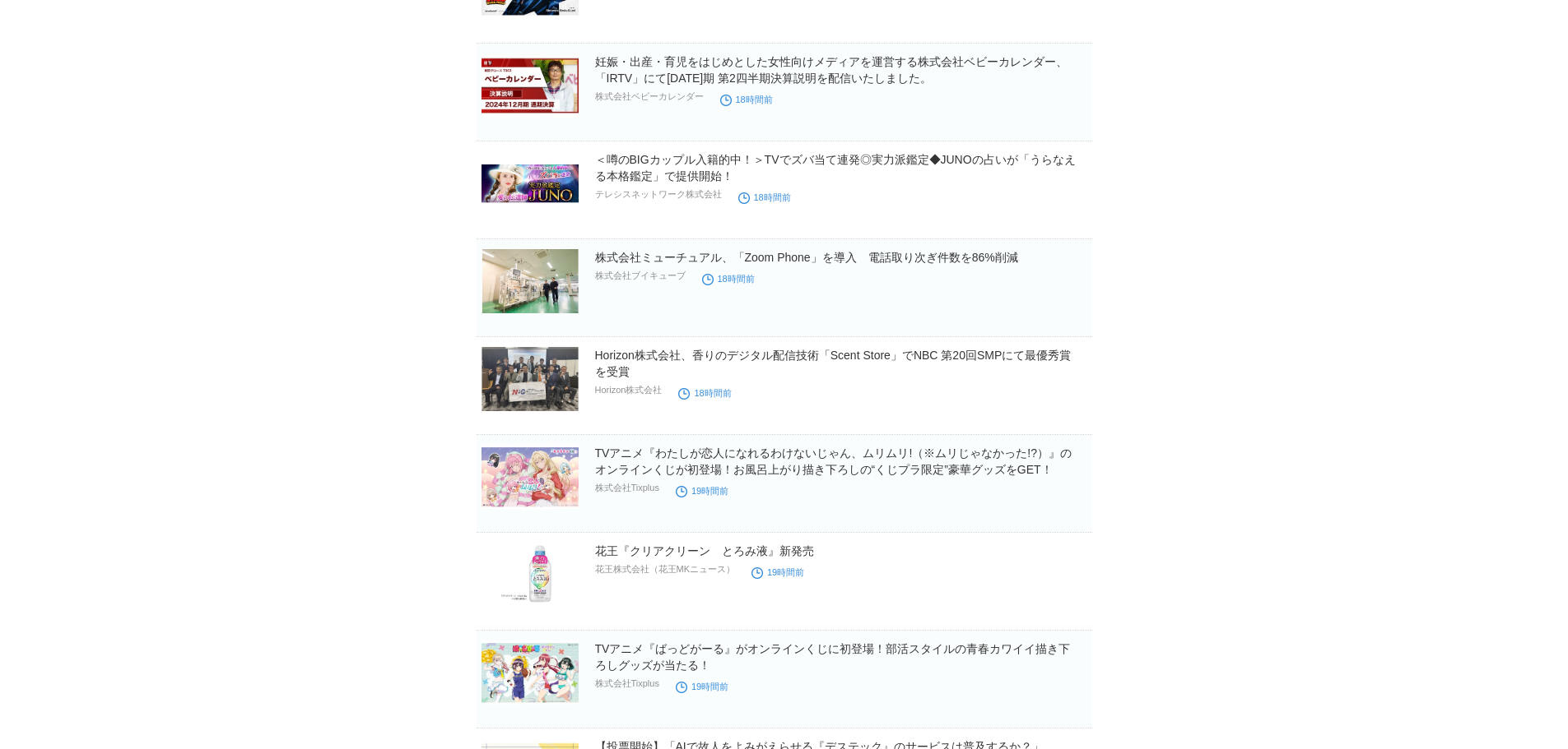
scroll to position [0, 0]
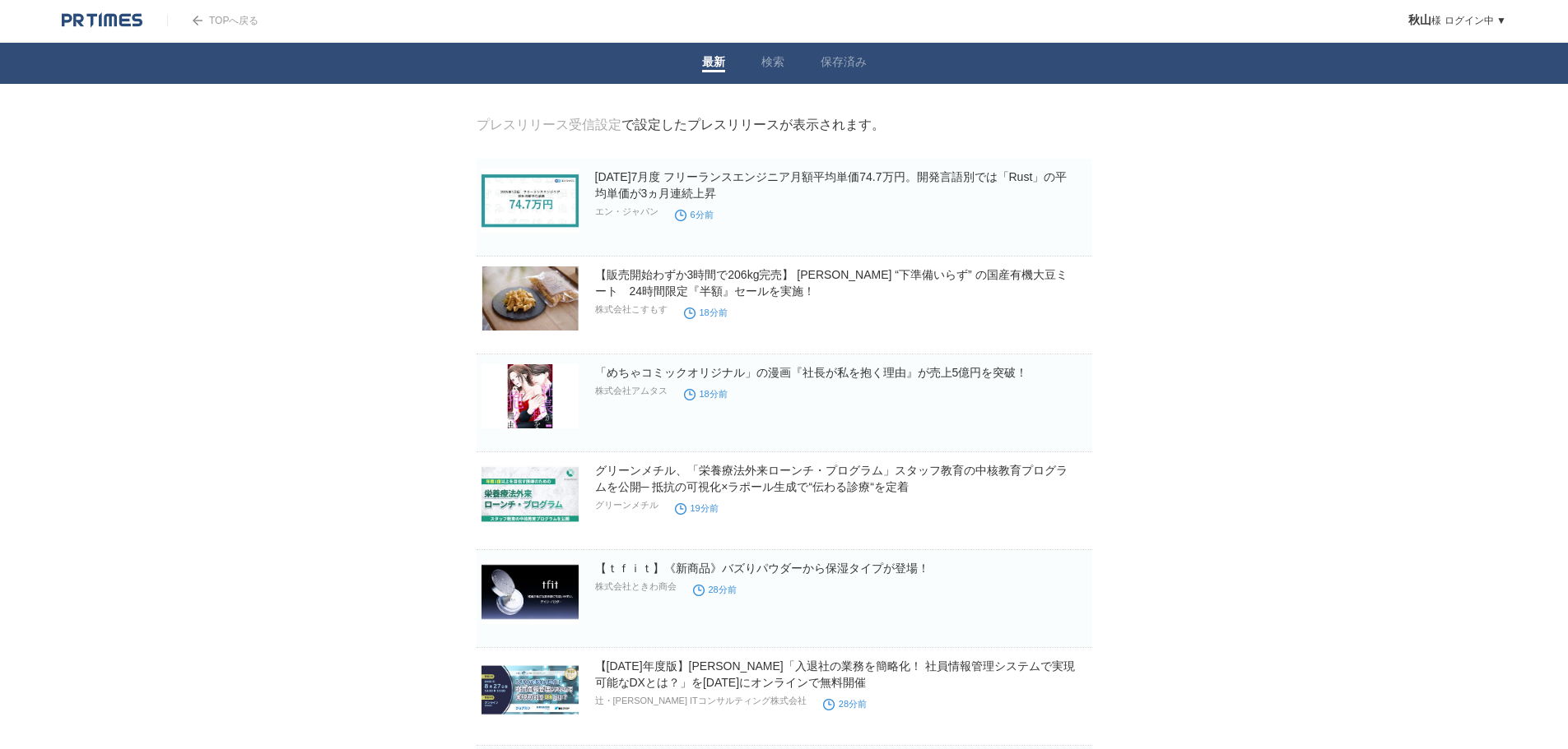
click at [205, 25] on link "TOPへ戻る" at bounding box center [213, 21] width 92 height 11
